Goal: Task Accomplishment & Management: Manage account settings

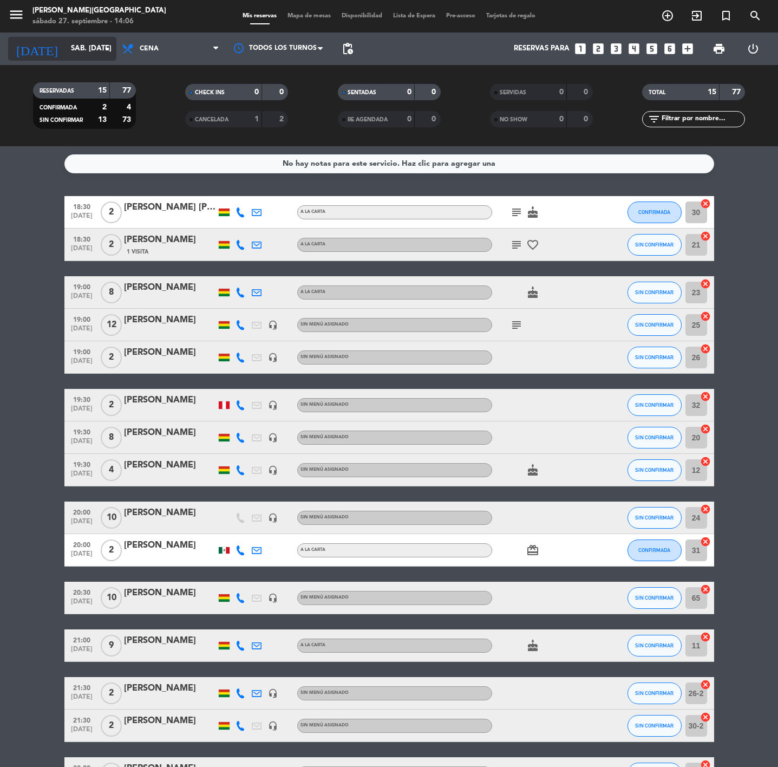
click at [76, 56] on input "sáb. [DATE]" at bounding box center [113, 49] width 95 height 20
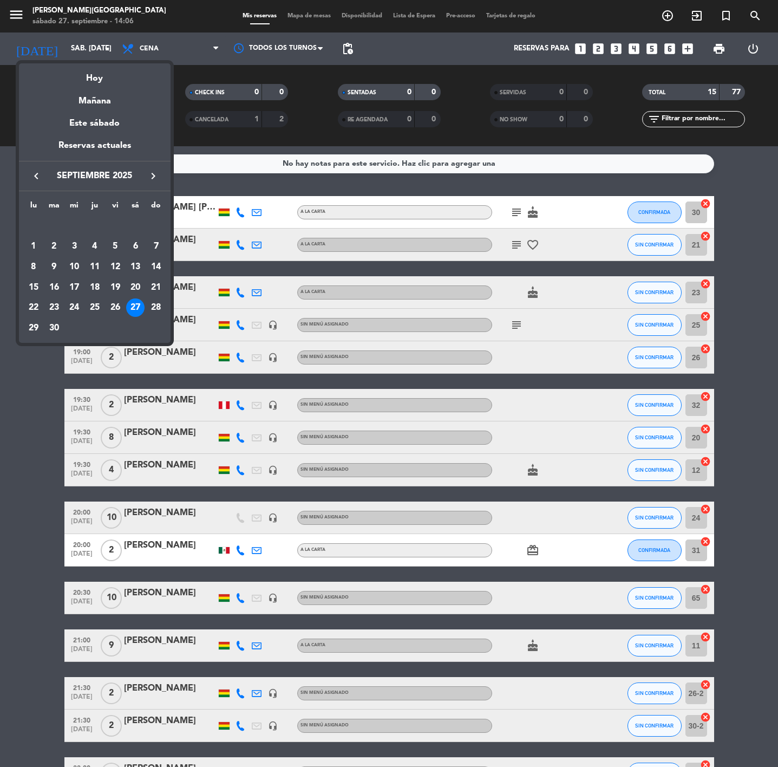
click at [150, 176] on icon "keyboard_arrow_right" at bounding box center [153, 176] width 13 height 13
click at [75, 267] on div "8" at bounding box center [74, 267] width 18 height 18
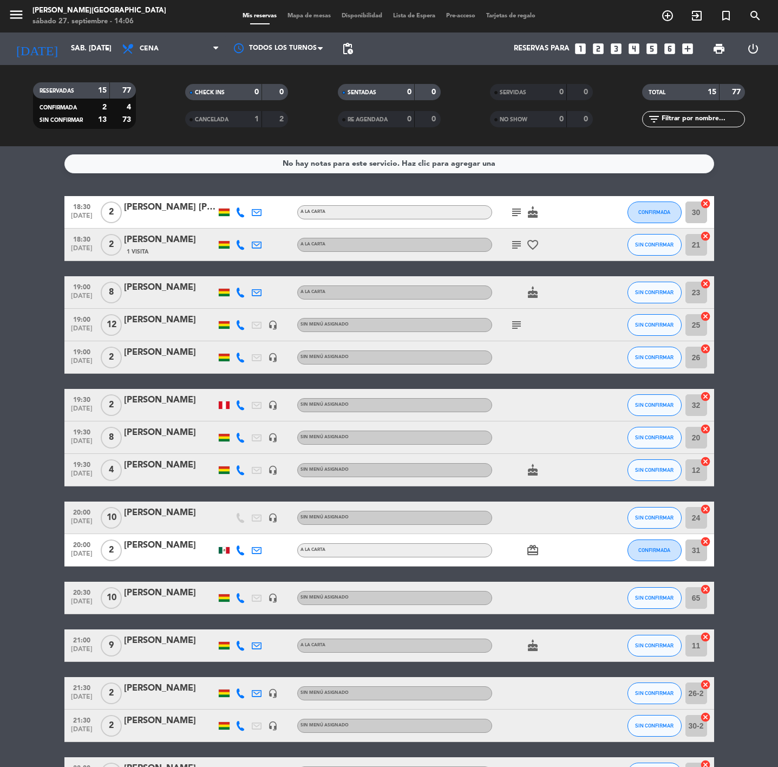
type input "mié. [DATE]"
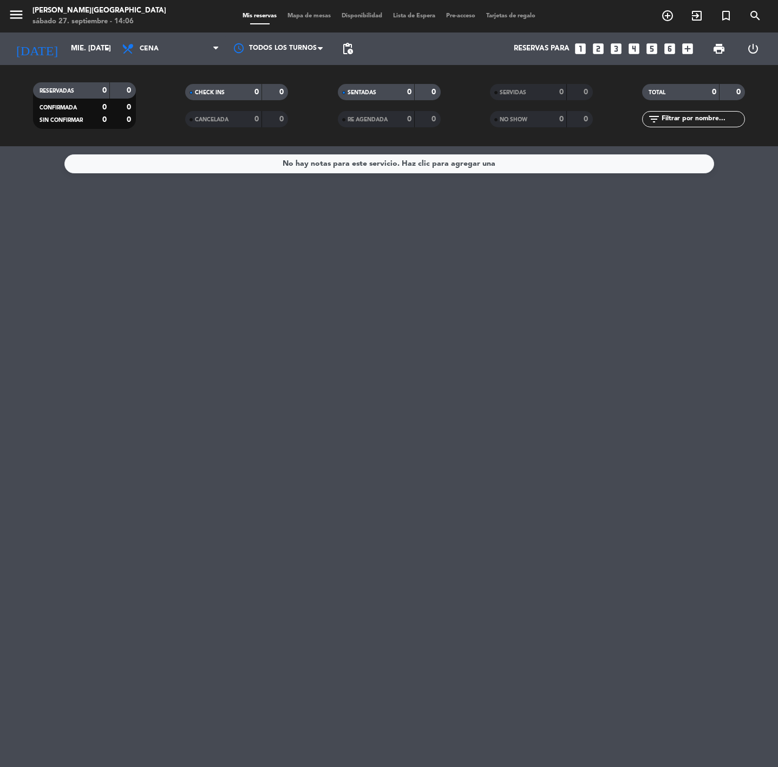
click at [310, 13] on span "Mapa de mesas" at bounding box center [309, 16] width 54 height 6
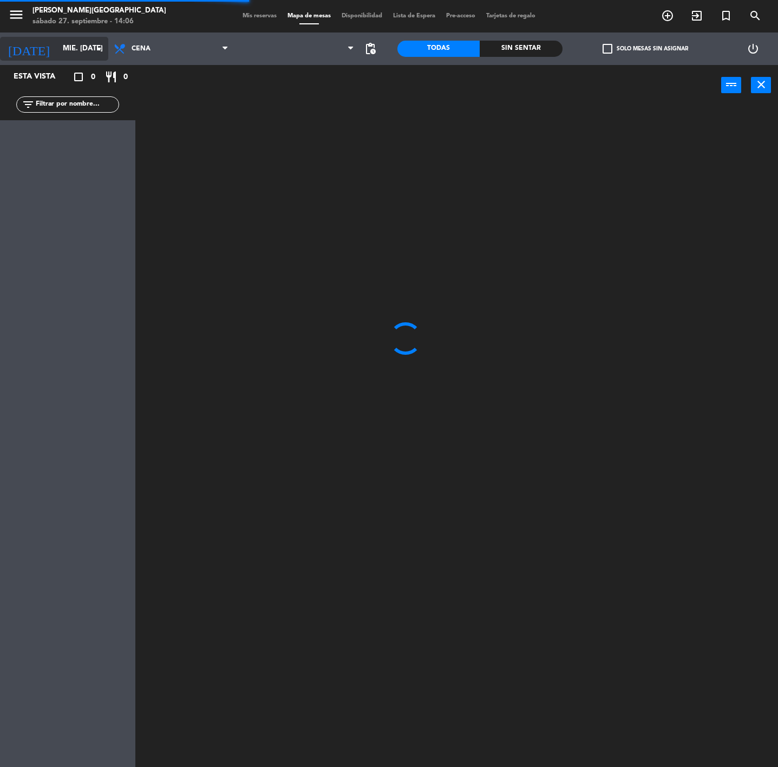
click at [77, 52] on input "mié. [DATE]" at bounding box center [104, 49] width 95 height 20
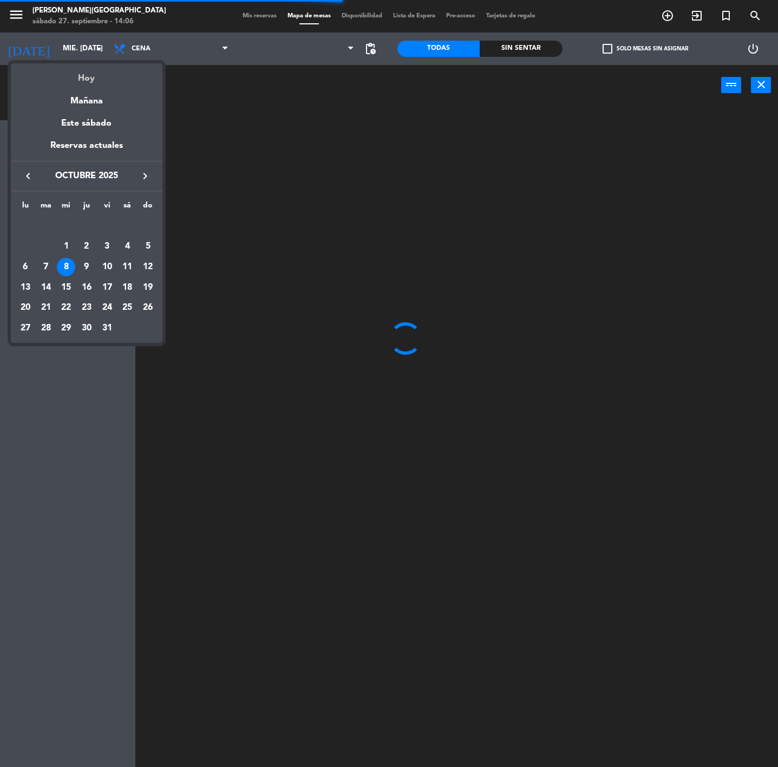
click at [90, 73] on div "Hoy" at bounding box center [87, 74] width 152 height 22
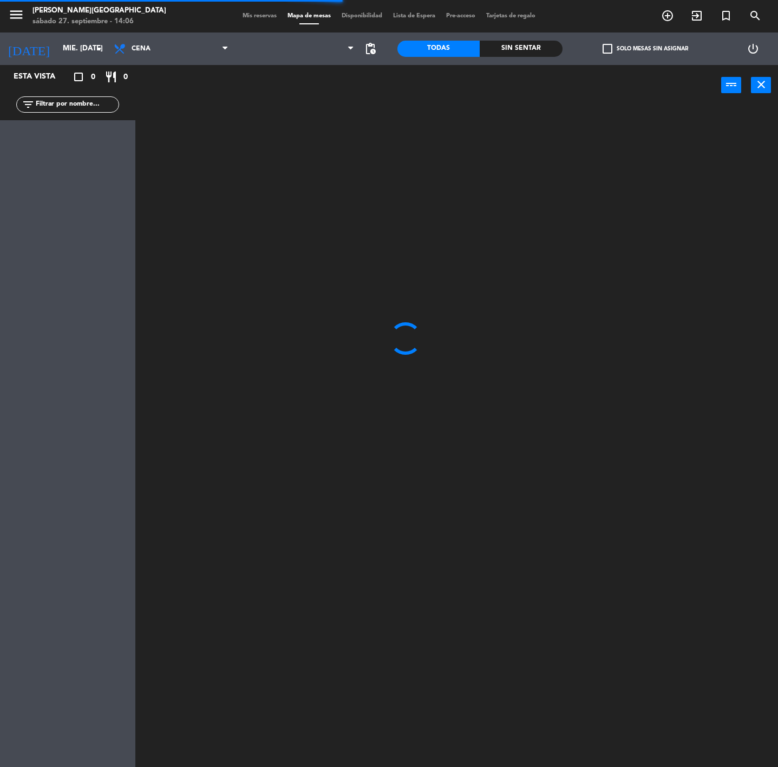
type input "sáb. [DATE]"
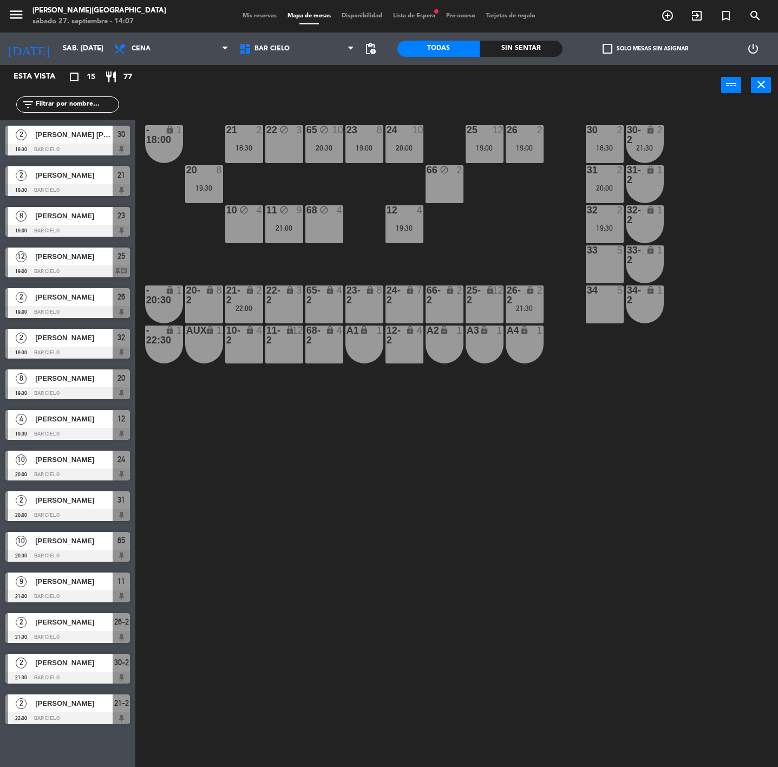
click at [261, 10] on div "menu [PERSON_NAME] sábado 27. septiembre - 14:07 Mis reservas Mapa de mesas Dis…" at bounding box center [389, 16] width 778 height 33
click at [247, 15] on span "Mis reservas" at bounding box center [259, 16] width 45 height 6
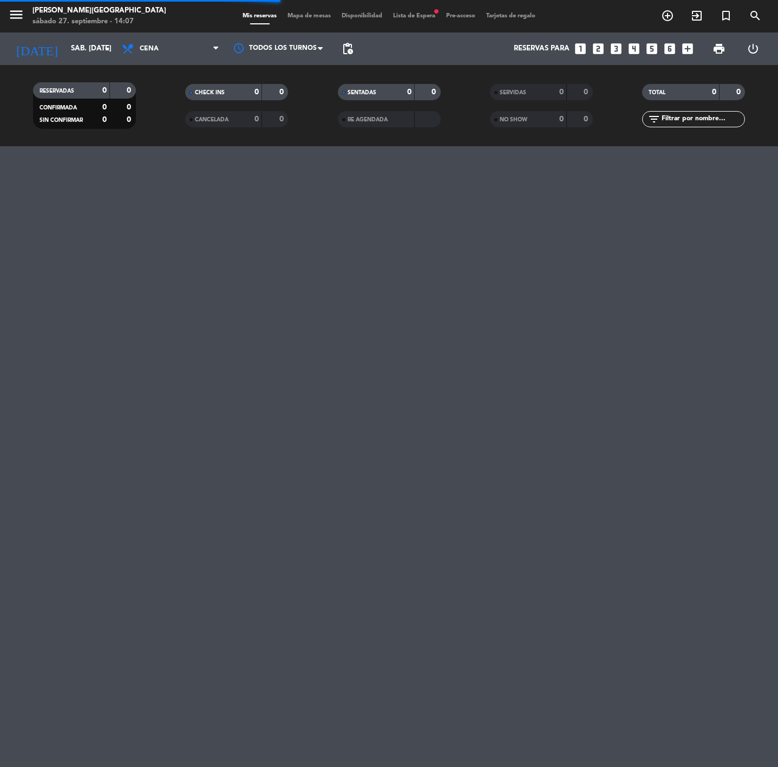
click at [633, 48] on icon "looks_4" at bounding box center [634, 49] width 14 height 14
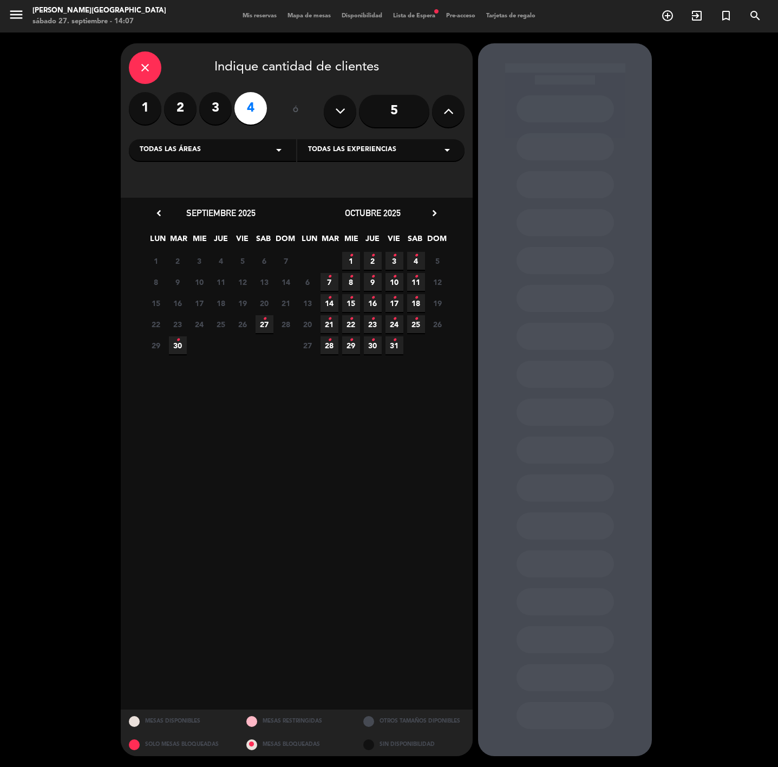
click at [263, 323] on icon "•" at bounding box center [265, 318] width 4 height 17
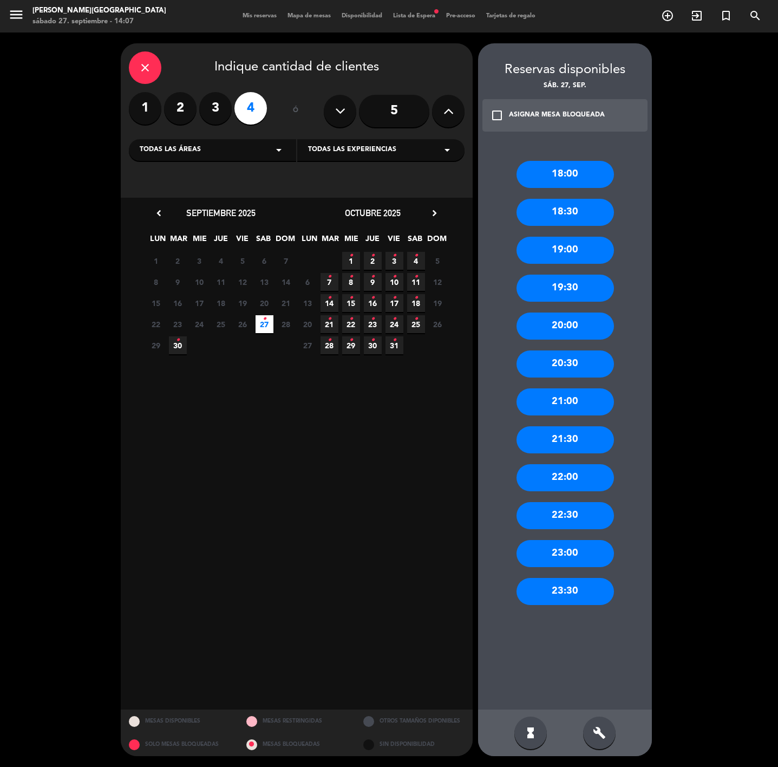
click at [565, 397] on div "21:00" at bounding box center [566, 401] width 98 height 27
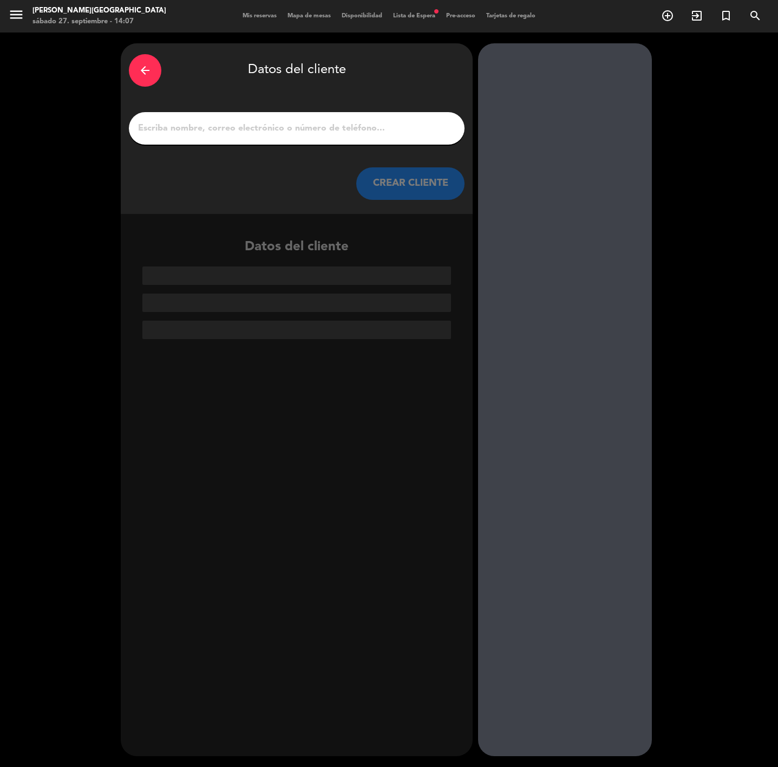
paste input "[PERSON_NAME]"
click at [161, 127] on input "1" at bounding box center [297, 128] width 320 height 15
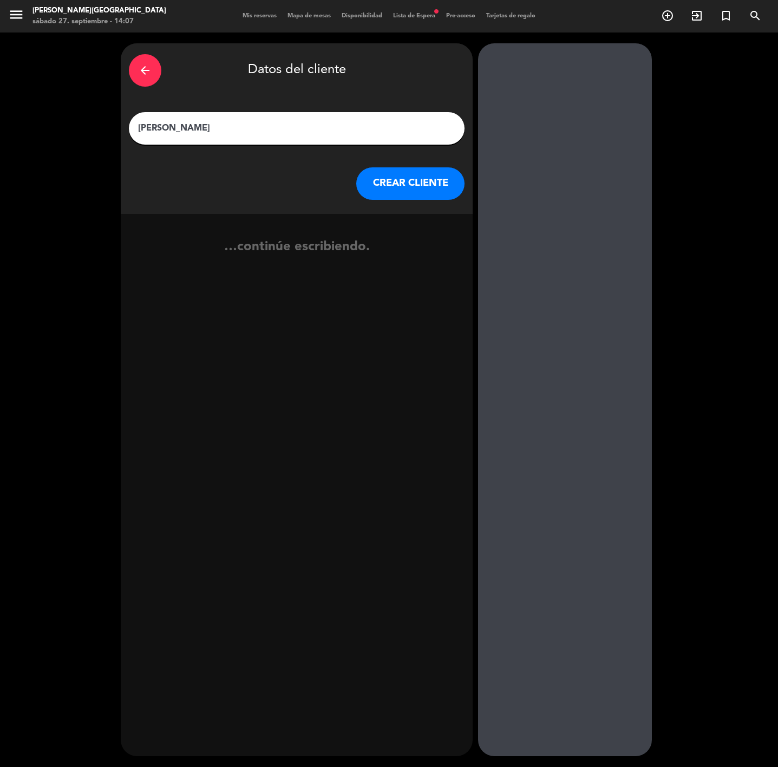
type input "[PERSON_NAME]"
click at [410, 171] on button "CREAR CLIENTE" at bounding box center [410, 183] width 108 height 33
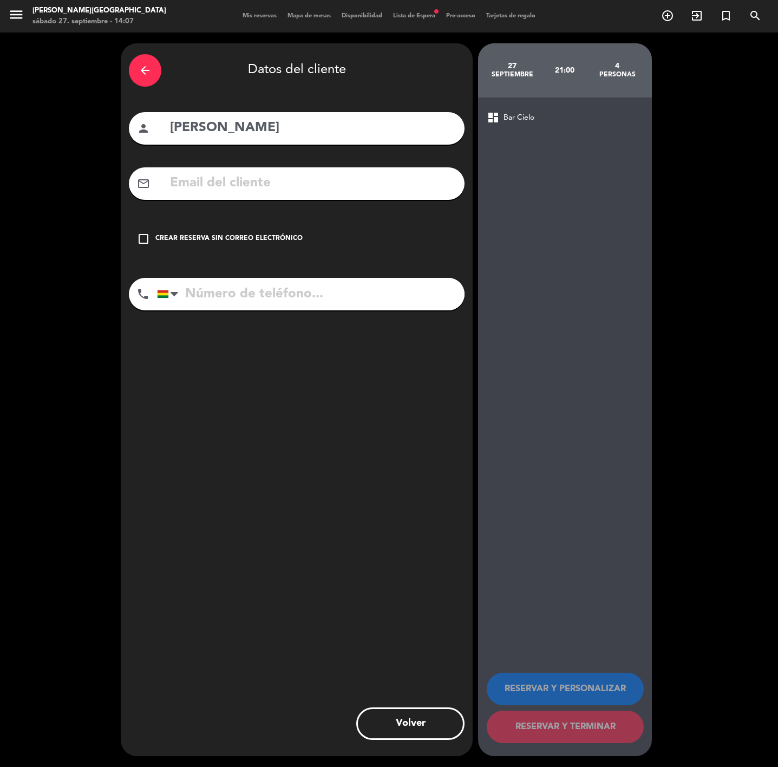
paste input "72588263"
drag, startPoint x: 218, startPoint y: 297, endPoint x: 210, endPoint y: 272, distance: 26.6
click at [217, 295] on input "tel" at bounding box center [311, 294] width 308 height 33
type input "72588263"
click at [208, 238] on div "Crear reserva sin correo electrónico" at bounding box center [228, 238] width 147 height 11
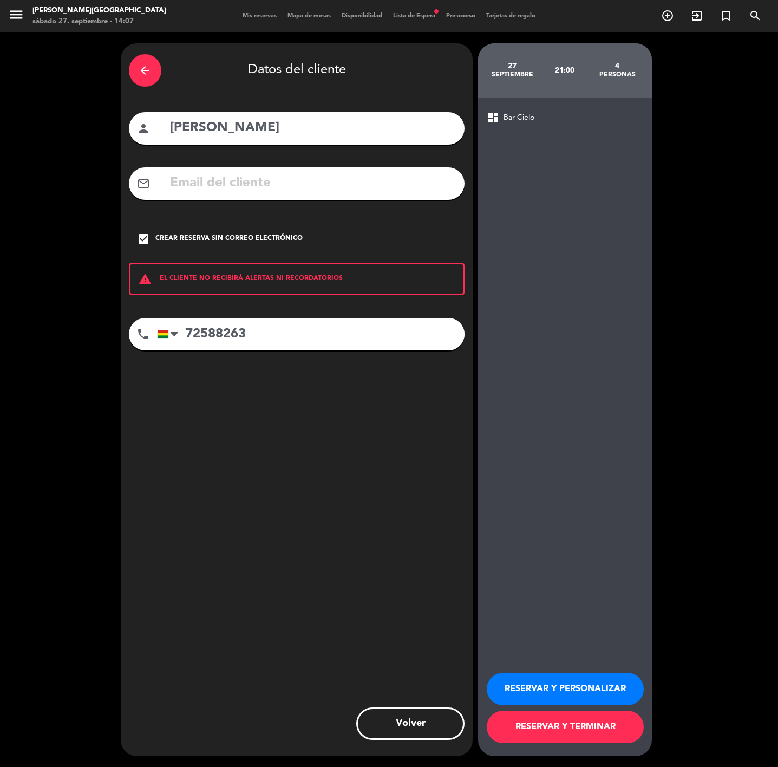
click at [515, 686] on button "RESERVAR Y PERSONALIZAR" at bounding box center [565, 689] width 157 height 33
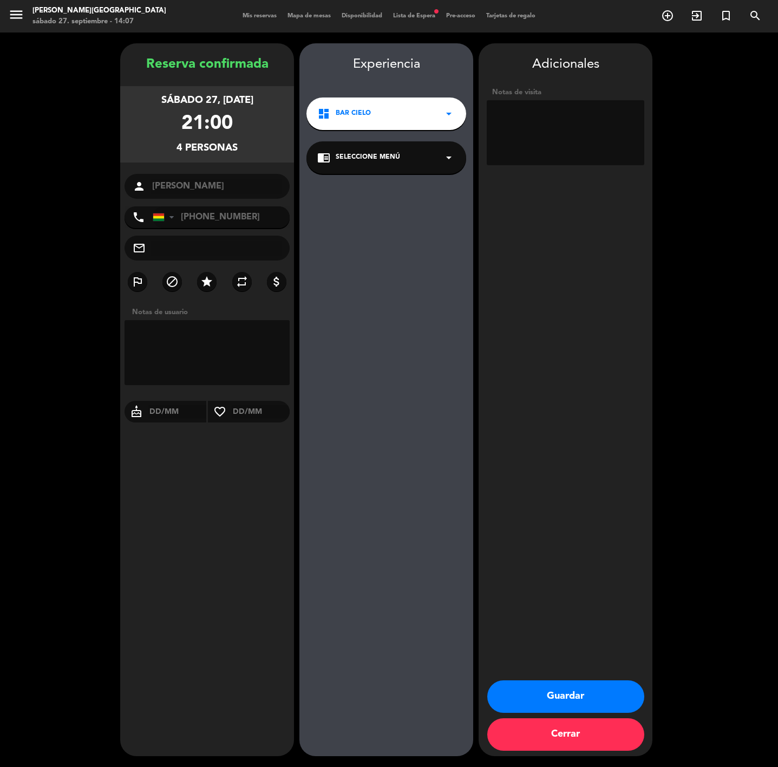
click at [560, 696] on button "Guardar" at bounding box center [566, 696] width 157 height 33
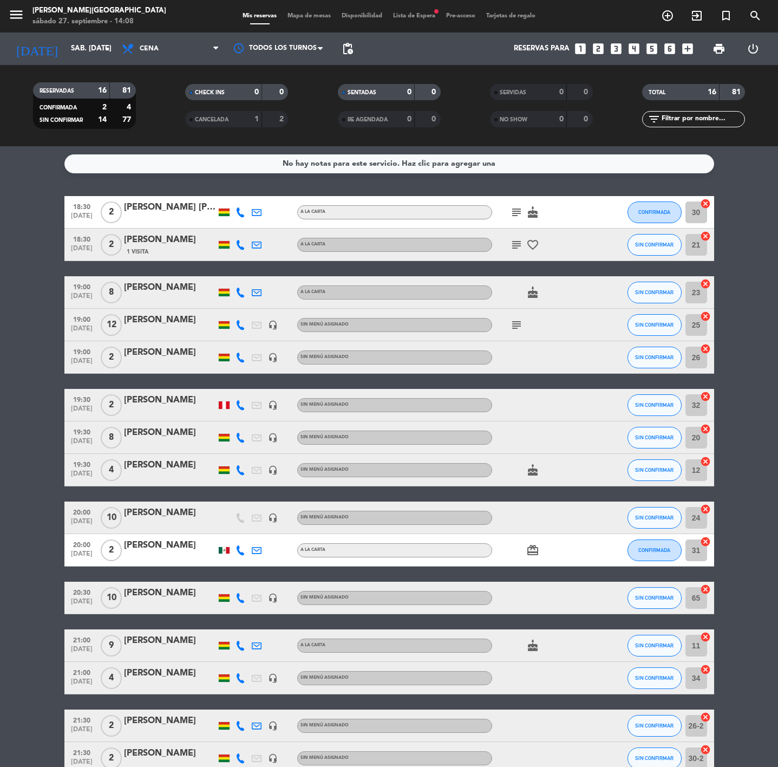
click at [632, 44] on icon "looks_4" at bounding box center [634, 49] width 14 height 14
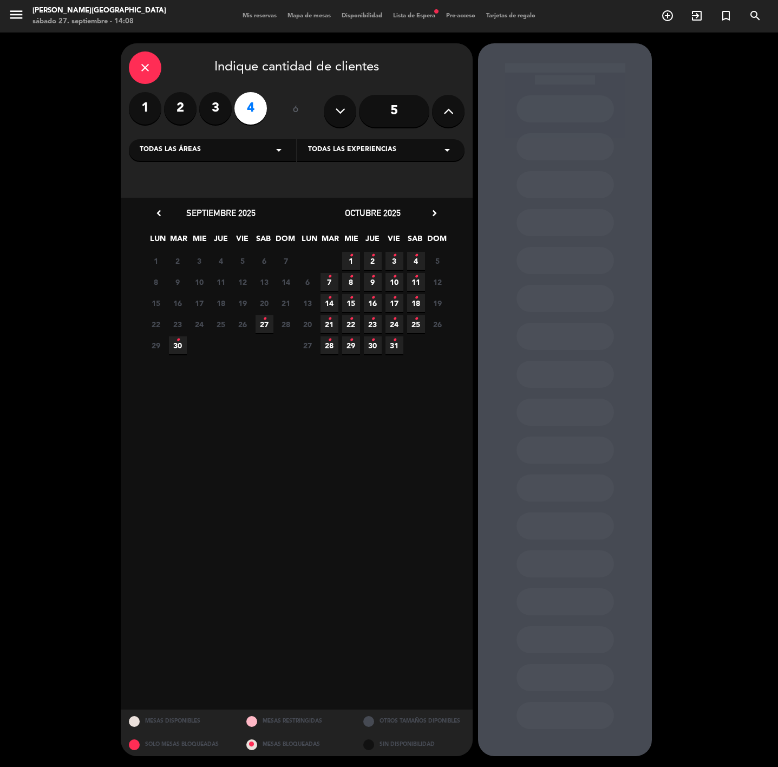
click at [257, 324] on span "27 •" at bounding box center [265, 324] width 18 height 18
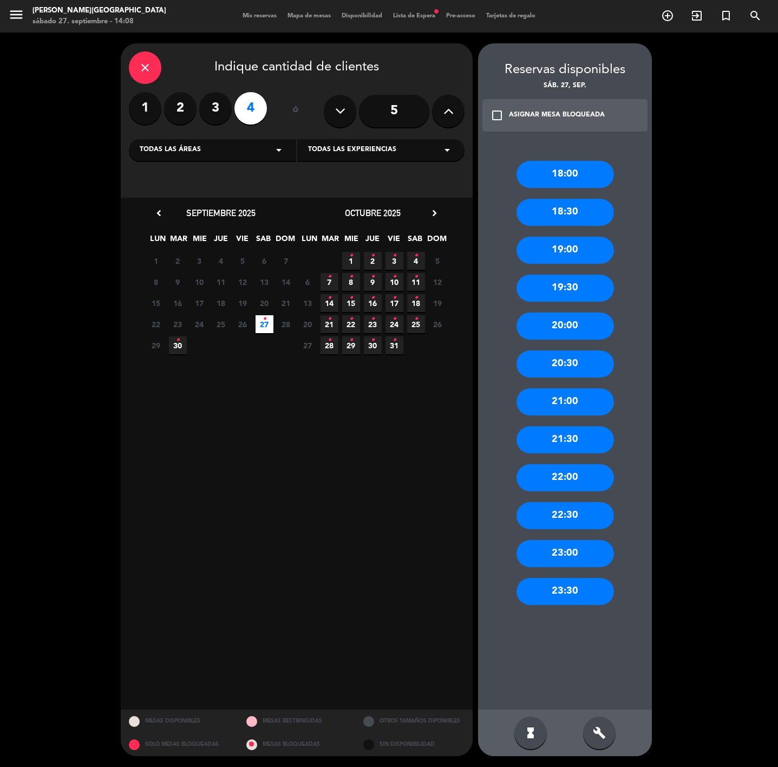
drag, startPoint x: 572, startPoint y: 514, endPoint x: 555, endPoint y: 510, distance: 17.7
click at [572, 515] on div "22:30" at bounding box center [566, 515] width 98 height 27
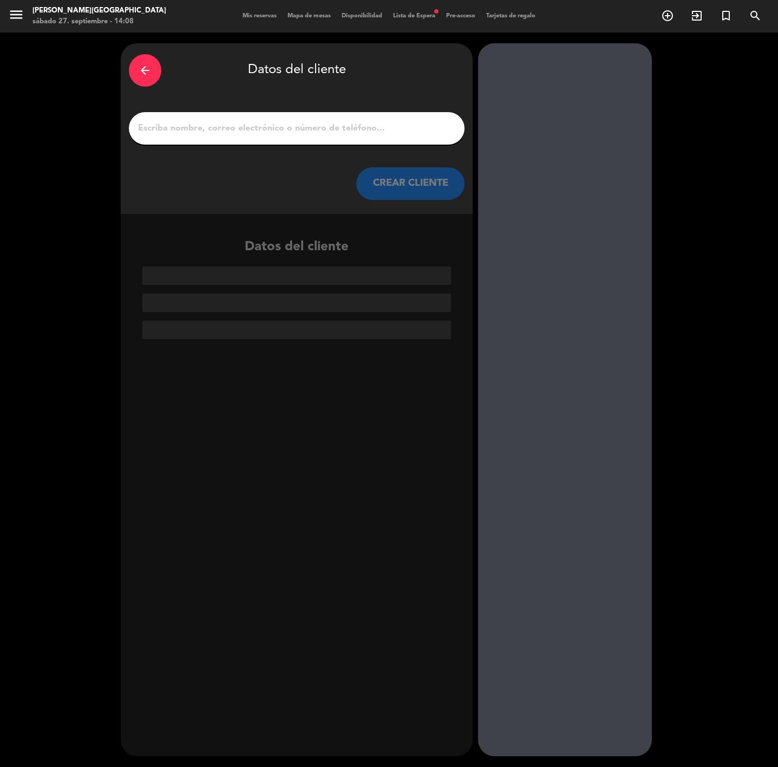
paste input "[PERSON_NAME]"
click at [167, 127] on input "[PERSON_NAME]" at bounding box center [297, 128] width 320 height 15
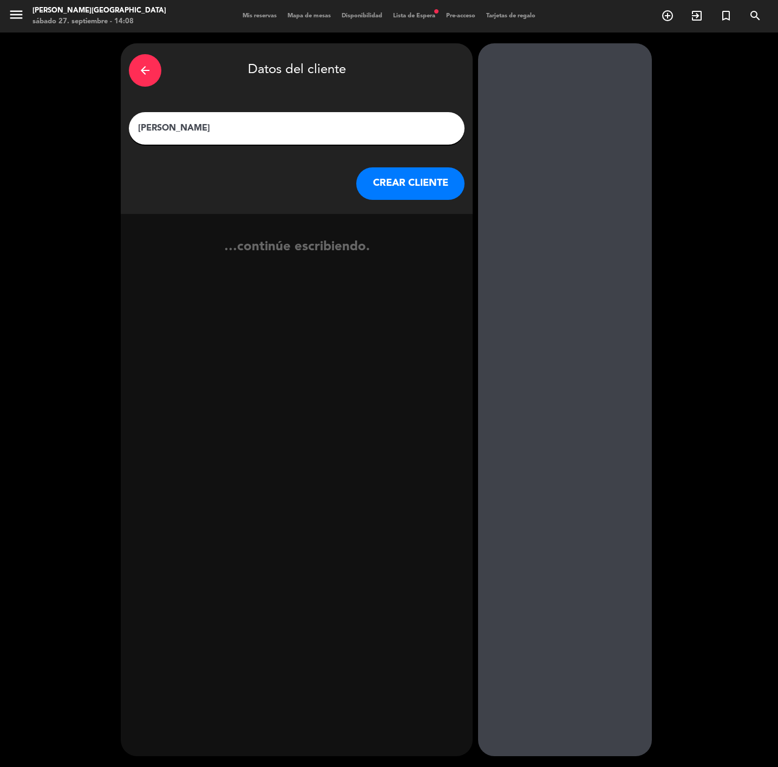
type input "[PERSON_NAME]"
click at [384, 172] on button "CREAR CLIENTE" at bounding box center [410, 183] width 108 height 33
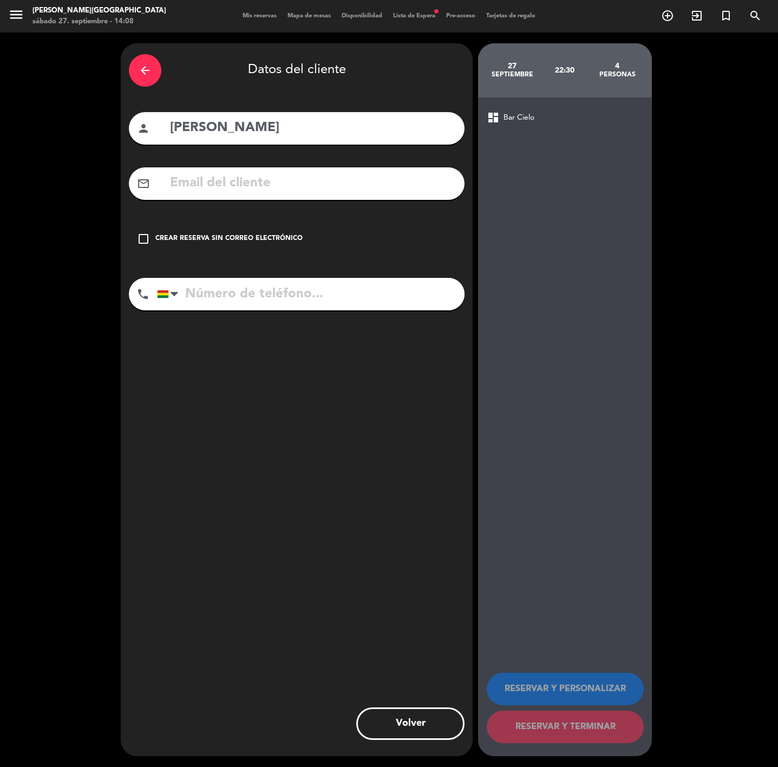
drag, startPoint x: 289, startPoint y: 284, endPoint x: 250, endPoint y: 260, distance: 46.0
click at [283, 281] on input "tel" at bounding box center [311, 294] width 308 height 33
paste input "[PHONE_NUMBER]"
type input "[PHONE_NUMBER]"
click at [238, 236] on div "Crear reserva sin correo electrónico" at bounding box center [228, 238] width 147 height 11
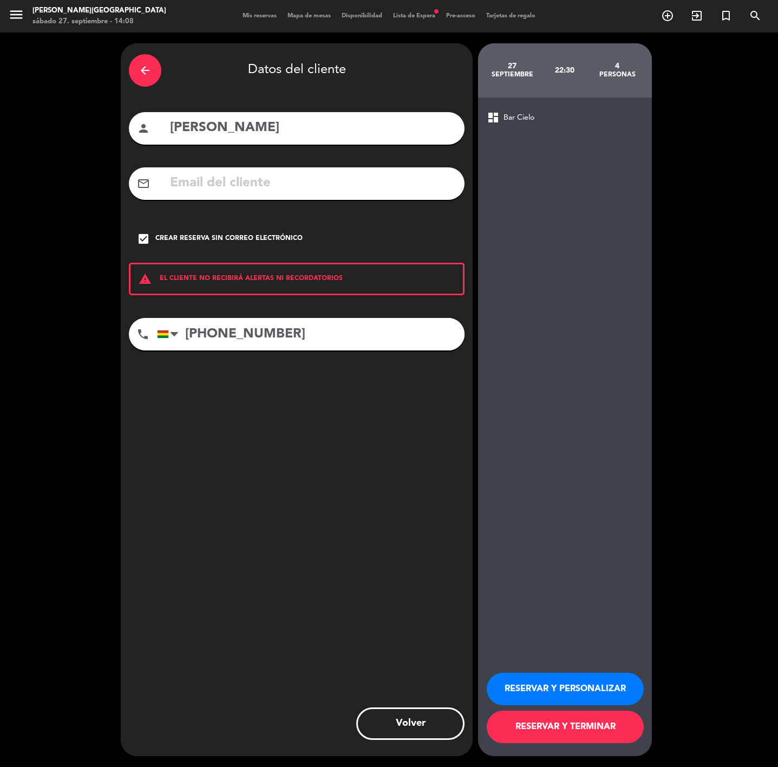
click at [576, 678] on button "RESERVAR Y PERSONALIZAR" at bounding box center [565, 689] width 157 height 33
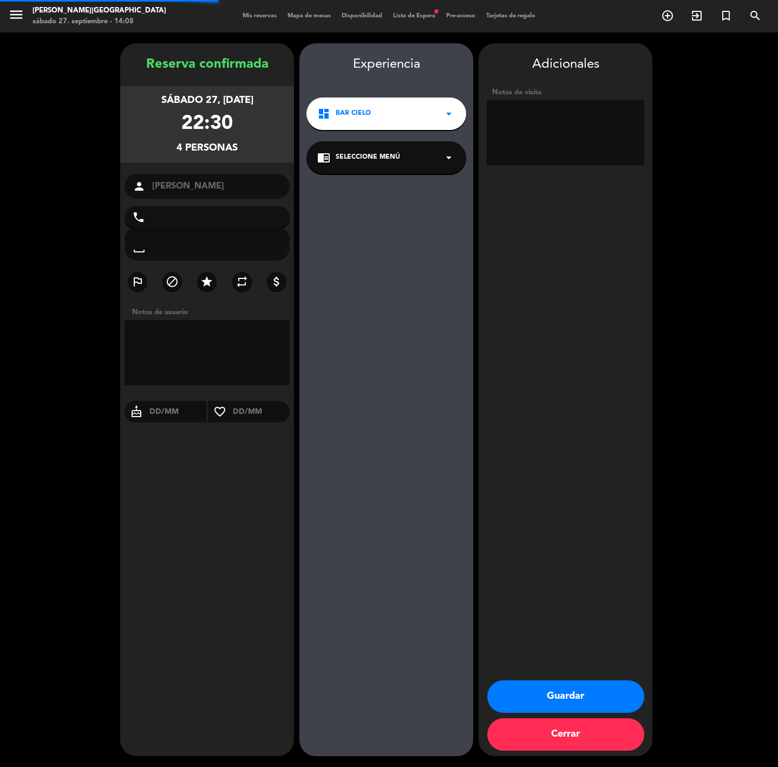
type input "[PHONE_NUMBER]"
click at [549, 688] on button "Guardar" at bounding box center [566, 696] width 157 height 33
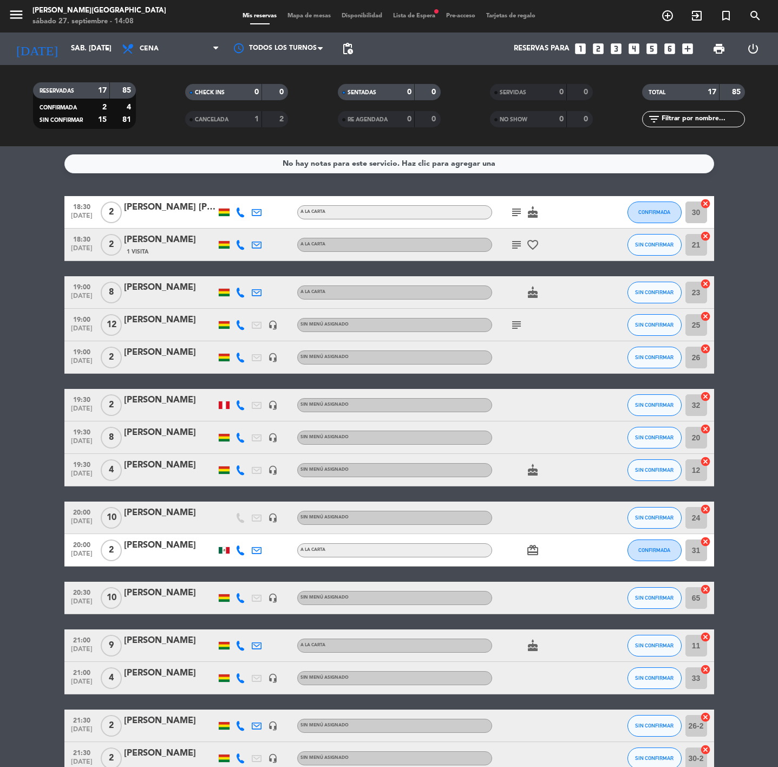
scroll to position [81, 0]
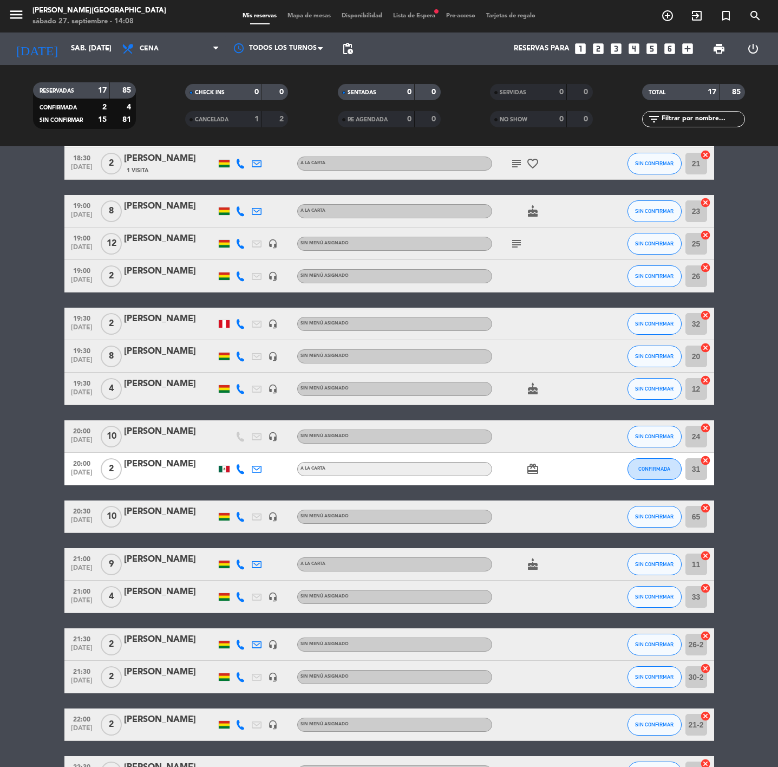
click at [242, 470] on icon at bounding box center [241, 469] width 10 height 10
click at [176, 460] on div "[PERSON_NAME]" at bounding box center [170, 464] width 92 height 14
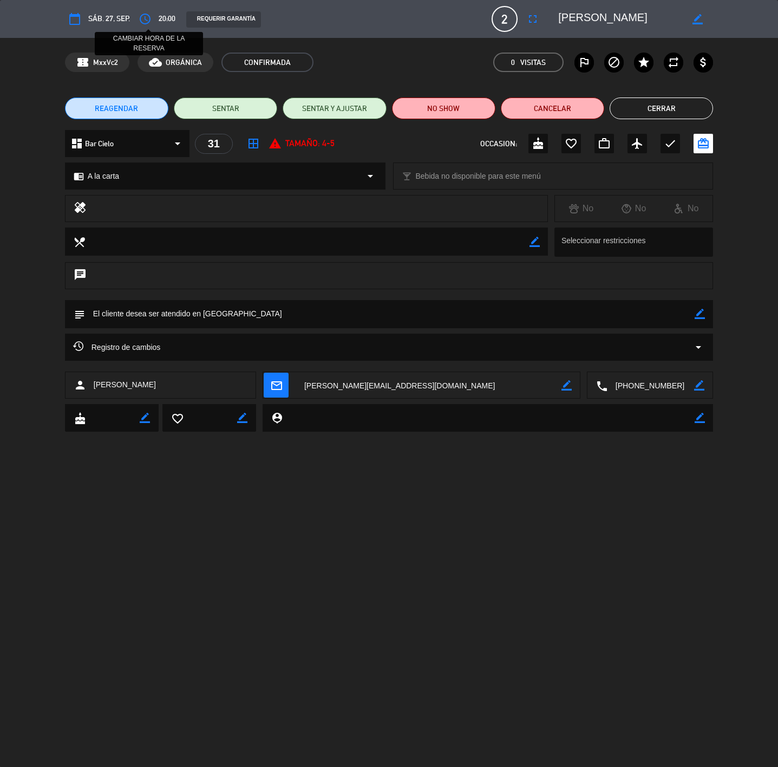
click at [144, 11] on button "access_time" at bounding box center [145, 19] width 20 height 20
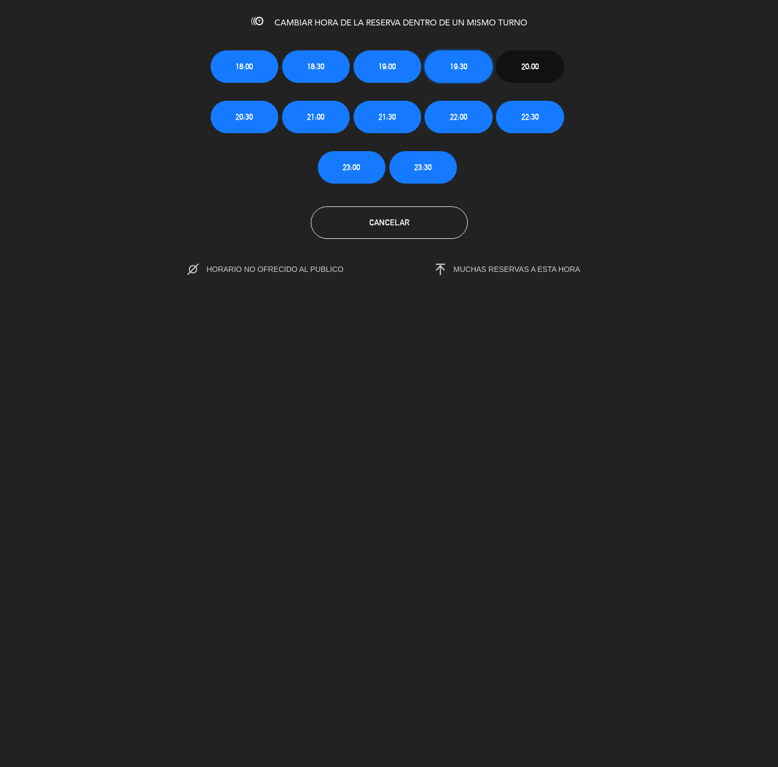
click at [456, 66] on span "19:30" at bounding box center [458, 66] width 17 height 12
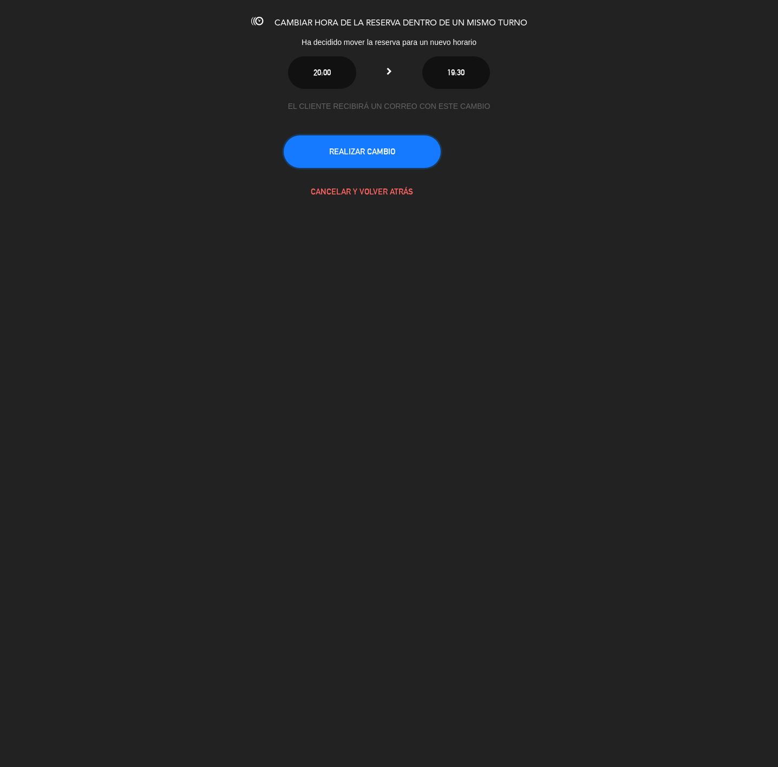
click at [366, 156] on button "REALIZAR CAMBIO" at bounding box center [362, 151] width 157 height 33
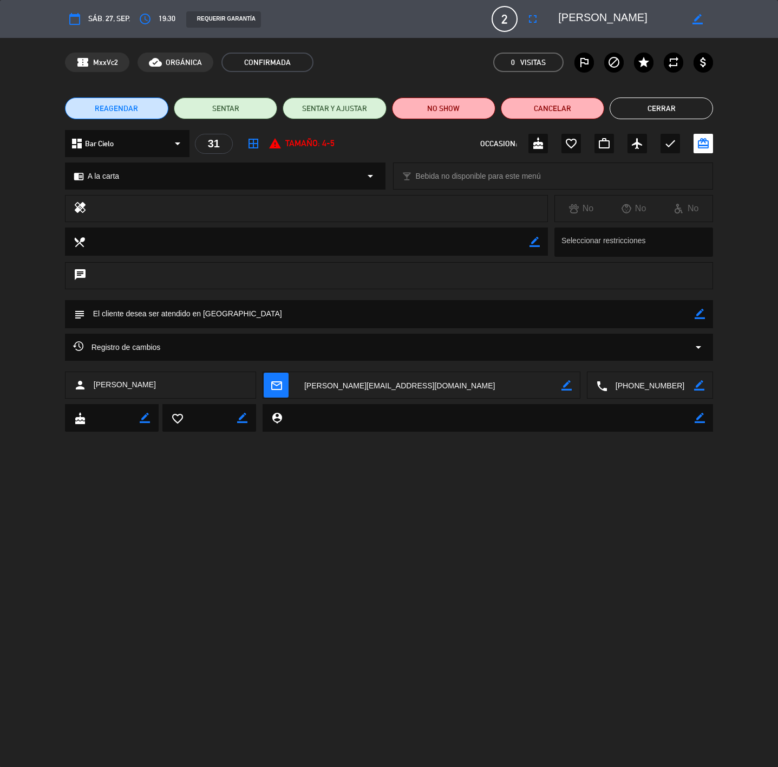
click at [645, 111] on button "Cerrar" at bounding box center [661, 109] width 103 height 22
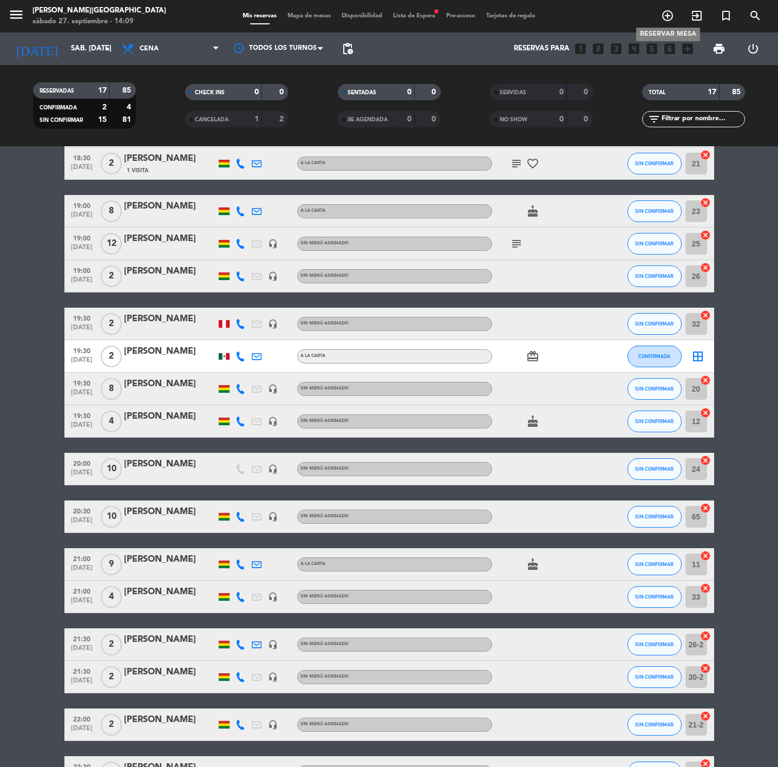
click at [664, 23] on span "add_circle_outline" at bounding box center [667, 16] width 29 height 18
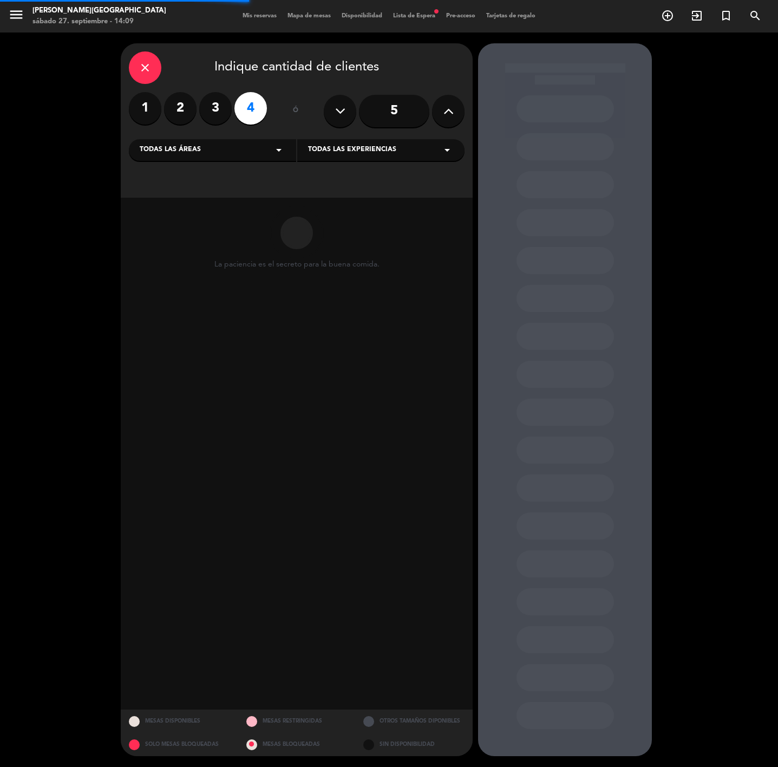
click at [182, 109] on label "2" at bounding box center [180, 108] width 33 height 33
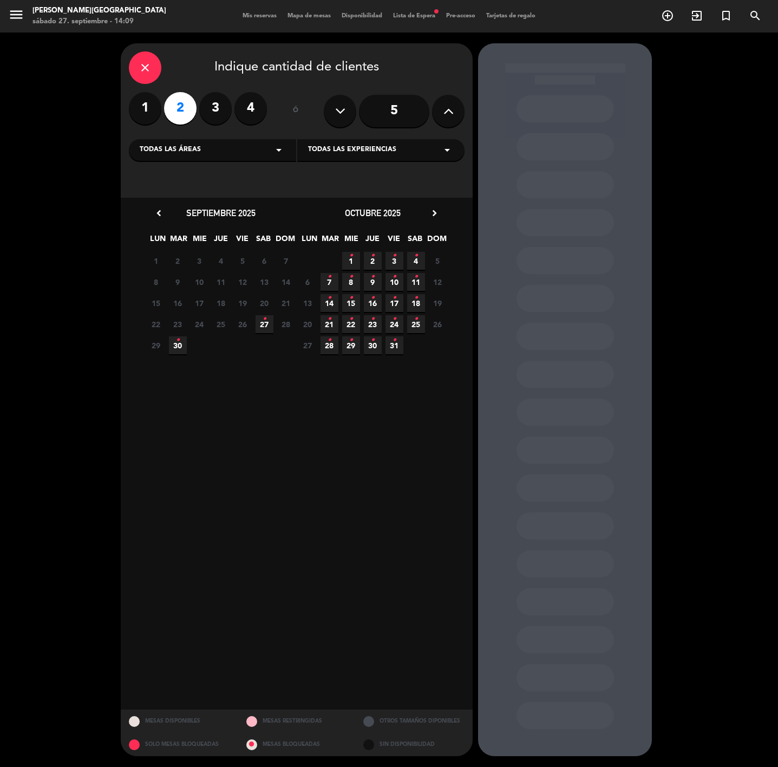
click at [267, 325] on span "27 •" at bounding box center [265, 324] width 18 height 18
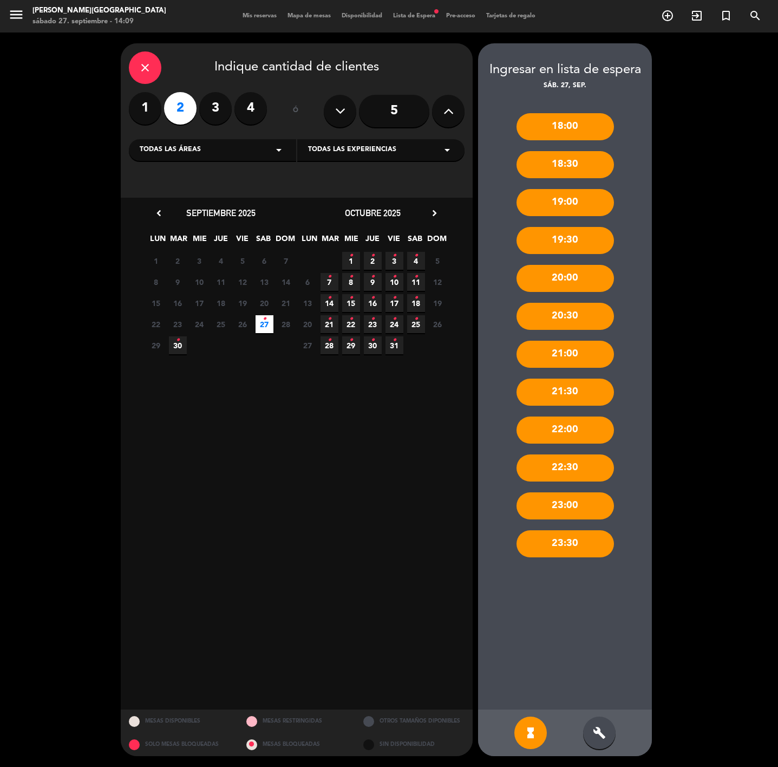
click at [144, 61] on icon "close" at bounding box center [145, 67] width 13 height 13
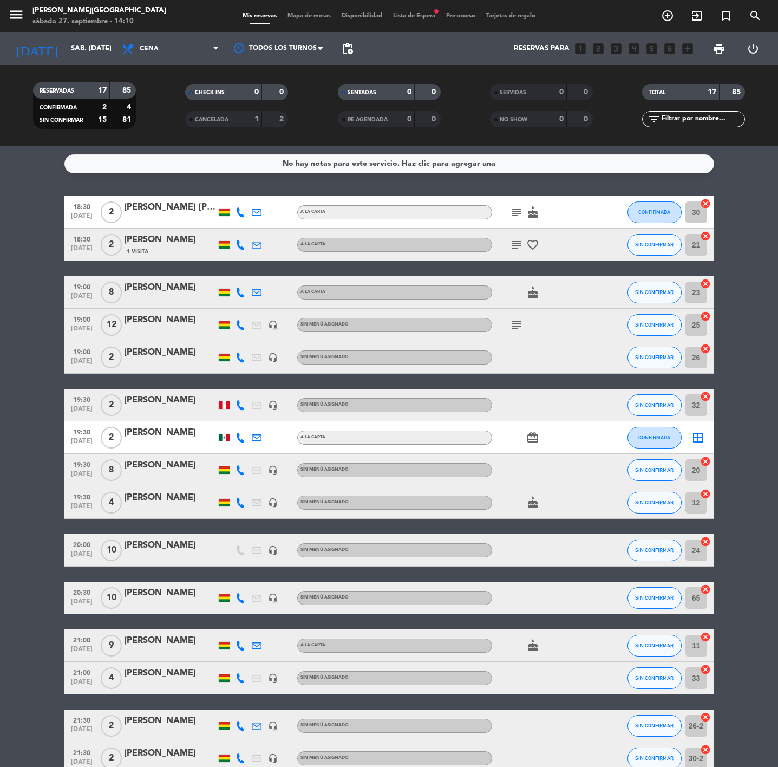
click at [161, 642] on div "[PERSON_NAME]" at bounding box center [170, 641] width 92 height 14
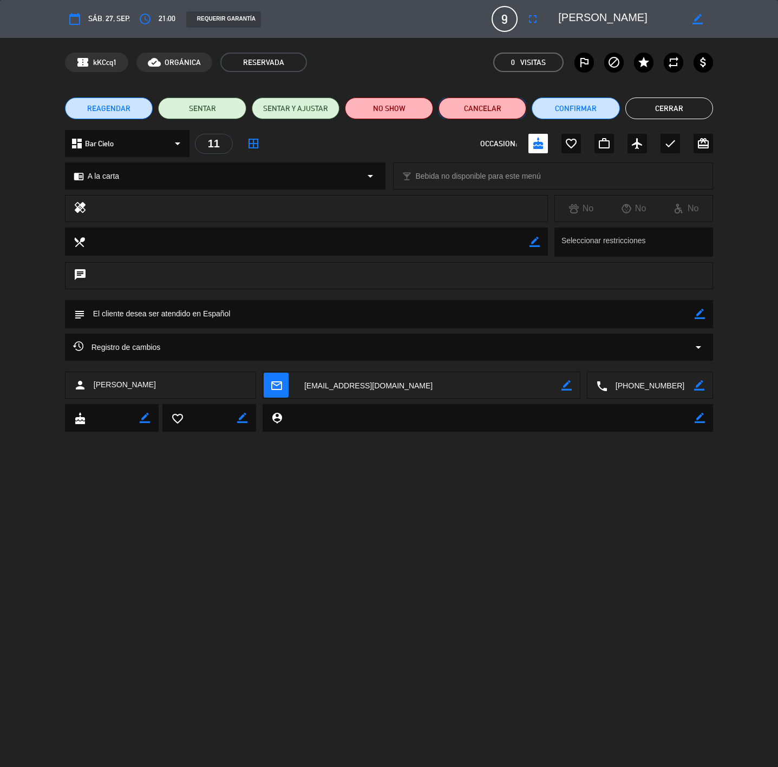
click at [486, 105] on button "Cancelar" at bounding box center [483, 109] width 88 height 22
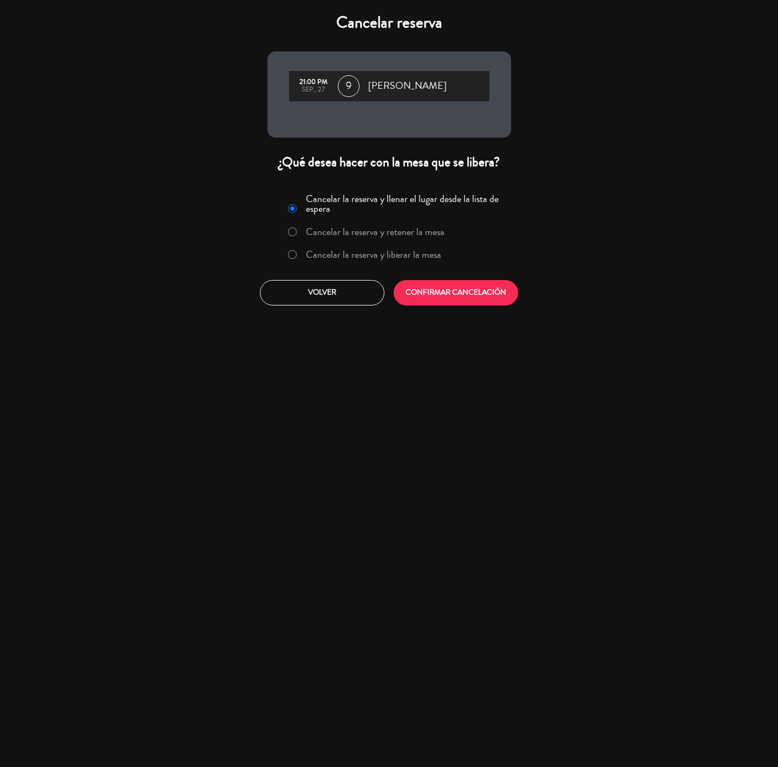
click at [386, 264] on label "Cancelar la reserva y liberar la mesa" at bounding box center [365, 255] width 165 height 20
click at [436, 284] on button "CONFIRMAR CANCELACIÓN" at bounding box center [456, 292] width 125 height 25
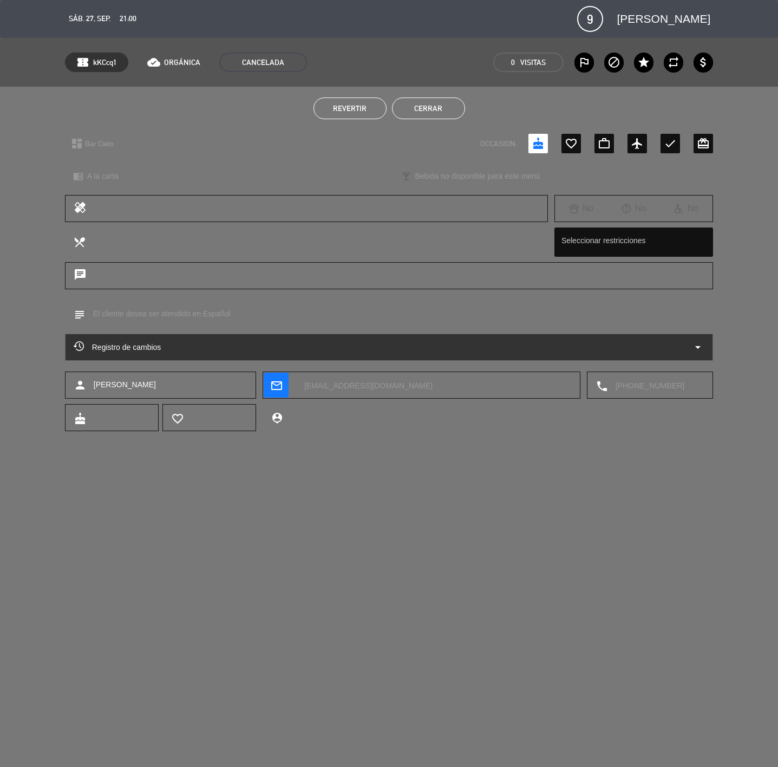
click at [439, 106] on button "Cerrar" at bounding box center [428, 109] width 73 height 22
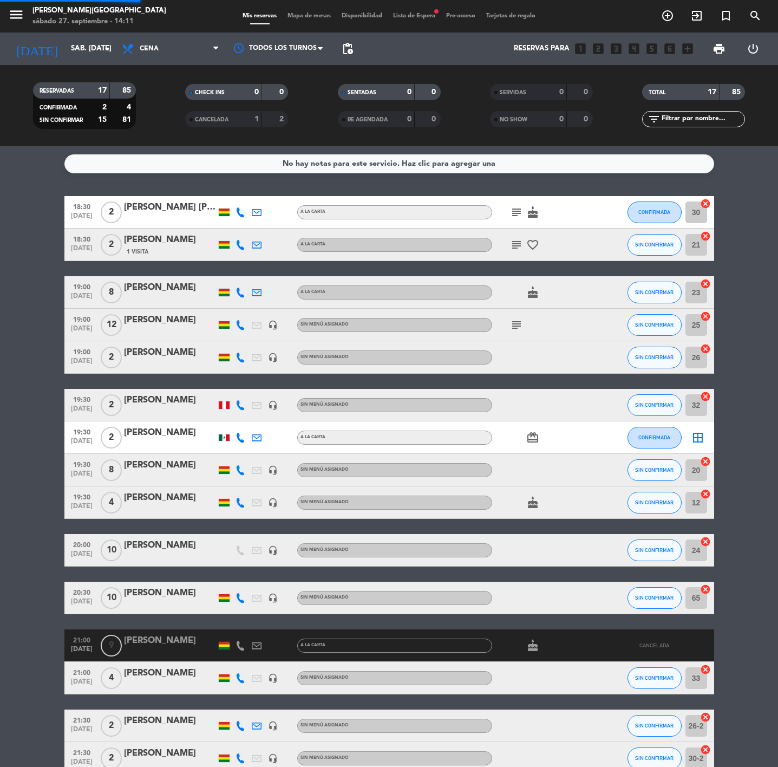
click at [439, 106] on div "SENTADAS 0 0" at bounding box center [389, 97] width 152 height 27
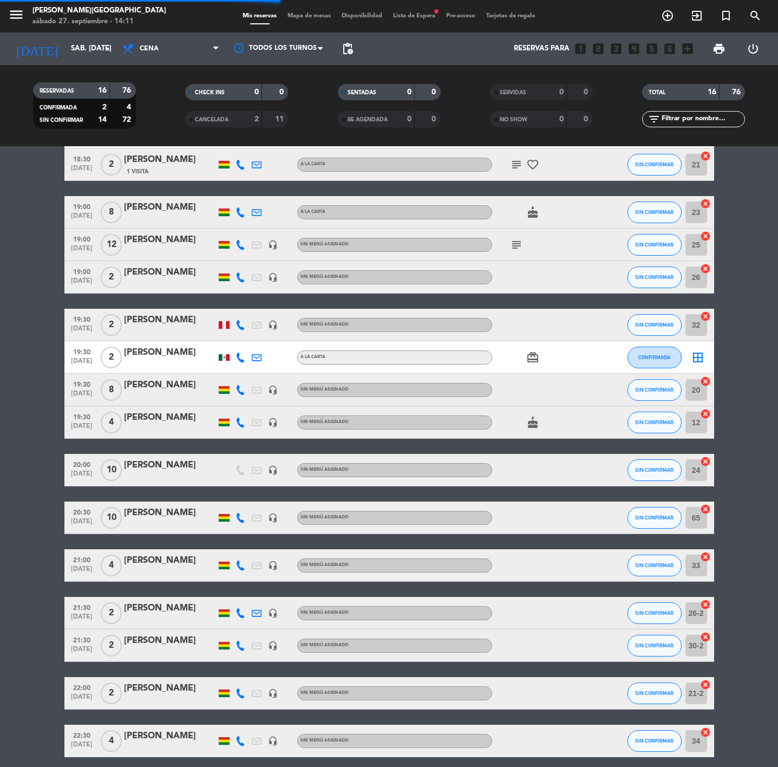
scroll to position [124, 0]
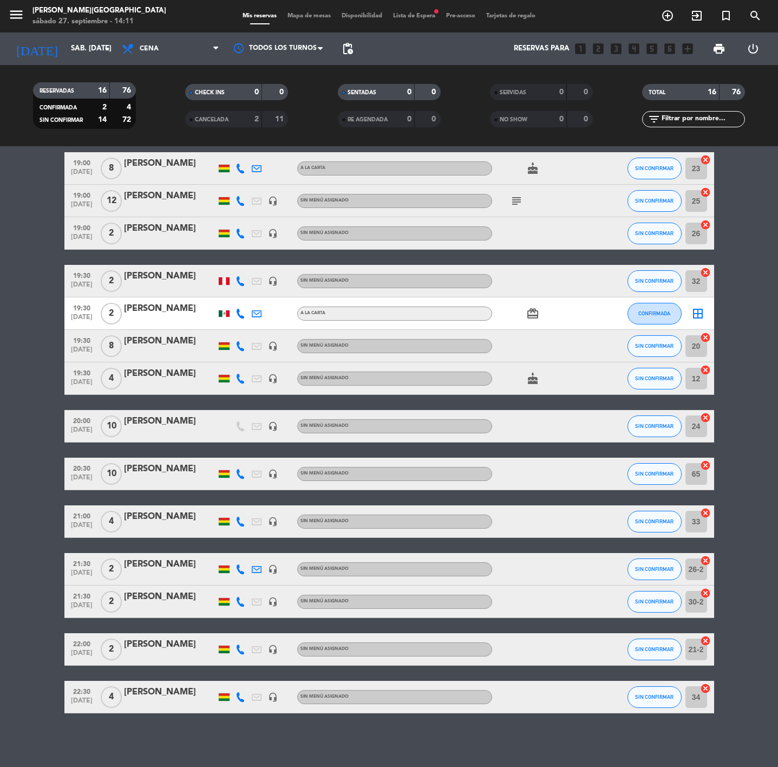
click at [153, 571] on div "[PERSON_NAME]" at bounding box center [170, 564] width 92 height 14
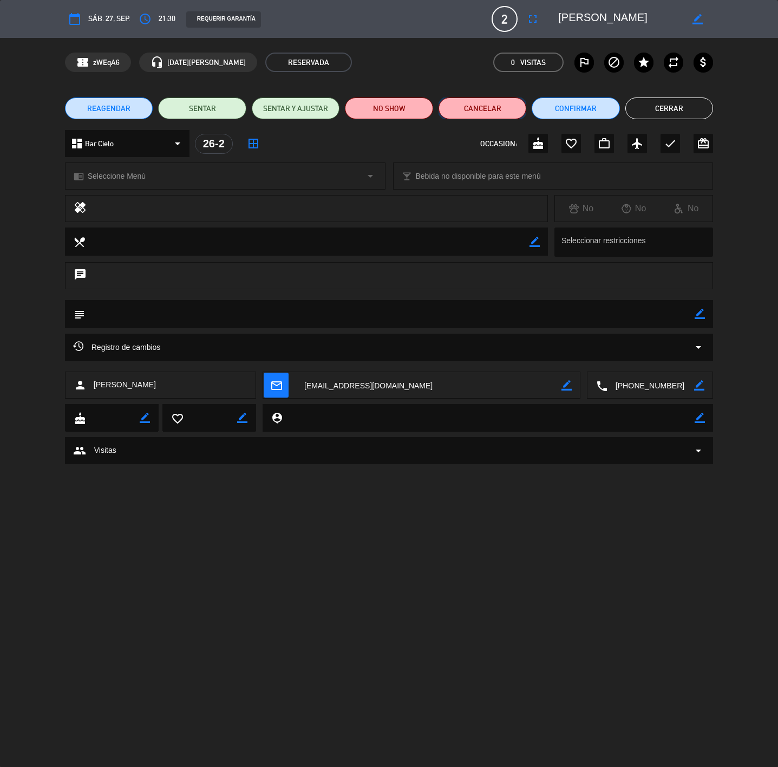
click at [491, 106] on button "Cancelar" at bounding box center [483, 109] width 88 height 22
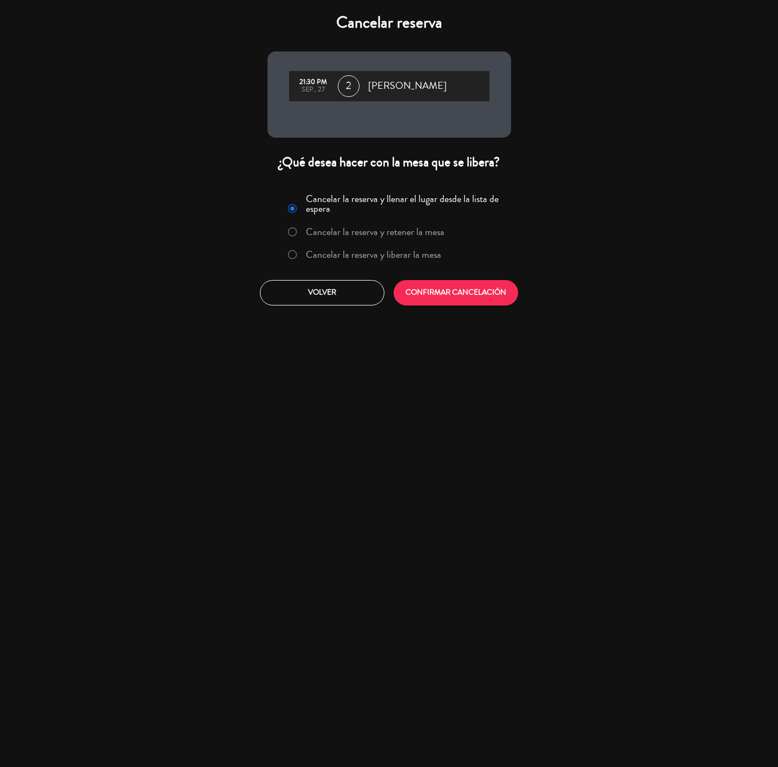
click at [332, 252] on label "Cancelar la reserva y liberar la mesa" at bounding box center [373, 255] width 135 height 10
click at [423, 288] on button "CONFIRMAR CANCELACIÓN" at bounding box center [456, 292] width 125 height 25
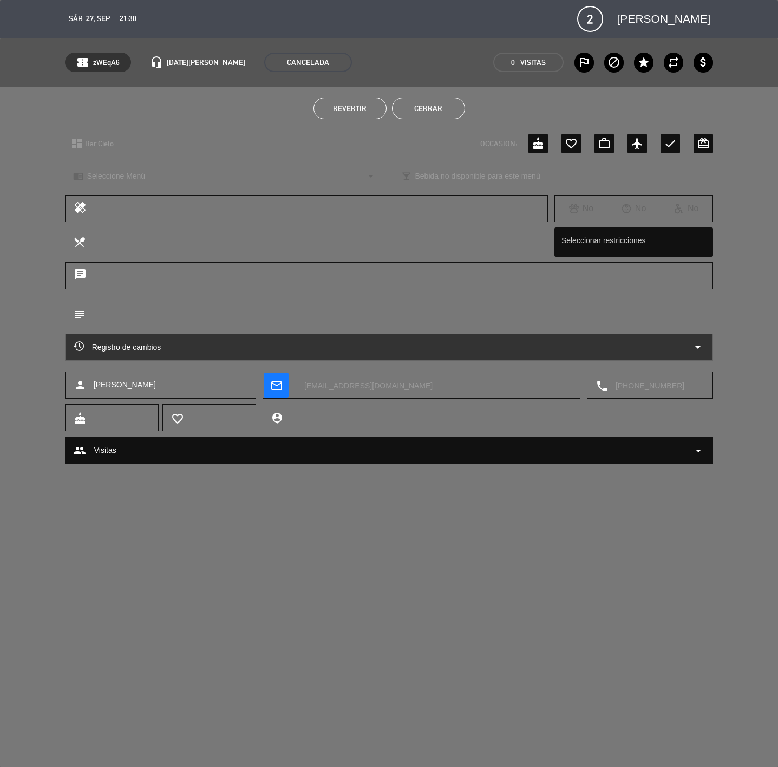
click at [421, 112] on button "Cerrar" at bounding box center [428, 109] width 73 height 22
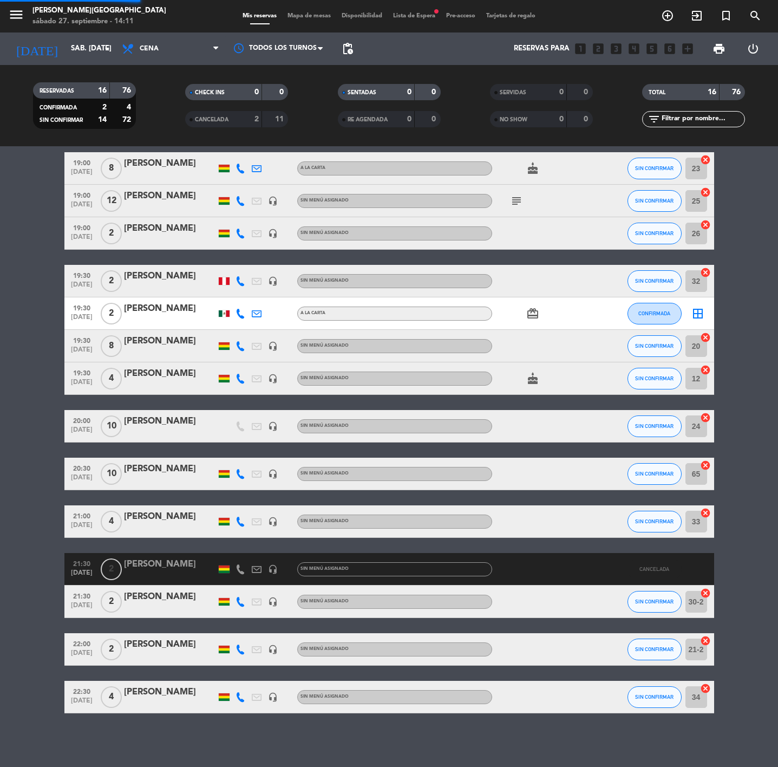
scroll to position [92, 0]
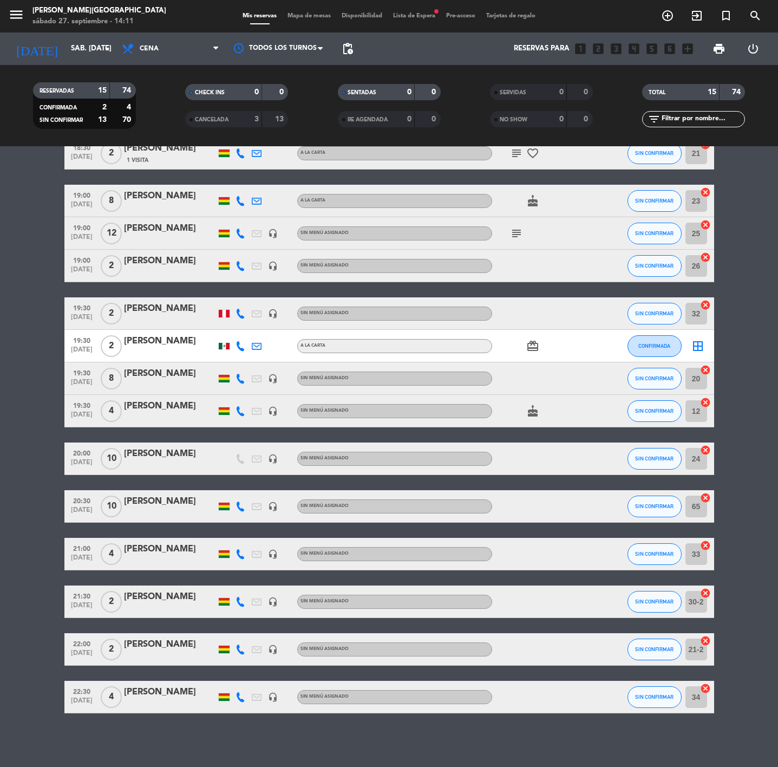
click at [232, 114] on div "CANCELADA" at bounding box center [213, 119] width 50 height 12
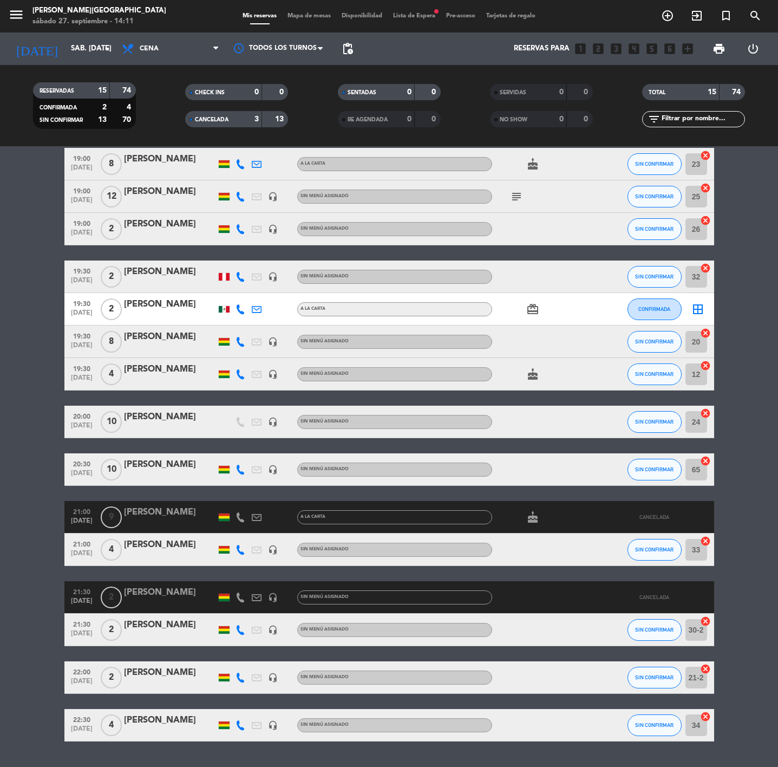
scroll to position [205, 0]
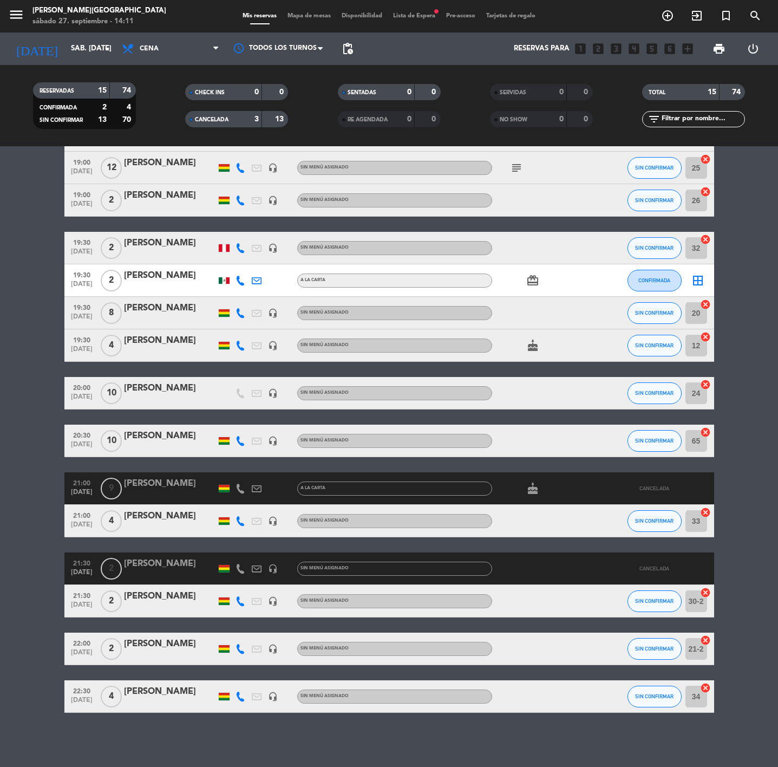
click at [239, 565] on icon at bounding box center [241, 569] width 10 height 10
click at [405, 17] on span "Lista de Espera fiber_manual_record" at bounding box center [414, 16] width 53 height 6
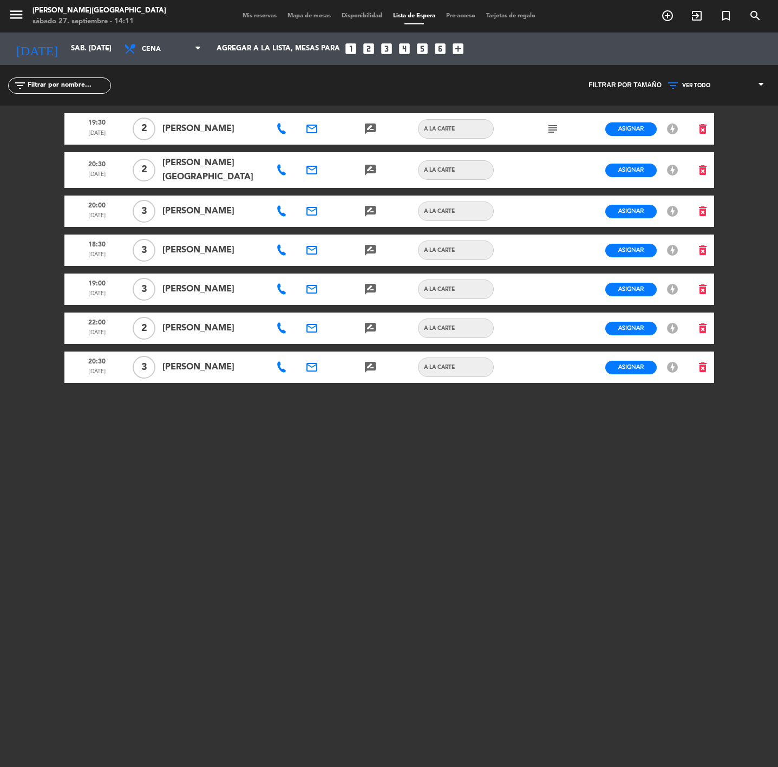
click at [257, 15] on span "Mis reservas" at bounding box center [259, 16] width 45 height 6
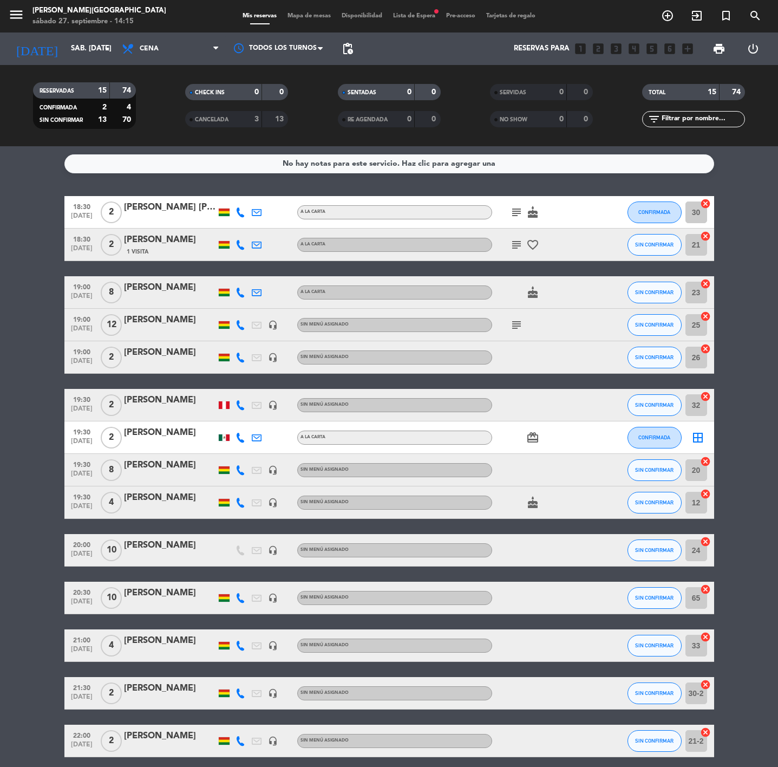
click at [426, 15] on span "Lista de Espera fiber_manual_record" at bounding box center [414, 16] width 53 height 6
